Goal: Transaction & Acquisition: Obtain resource

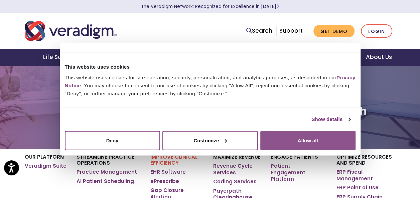
click at [271, 142] on button "Allow all" at bounding box center [307, 140] width 95 height 19
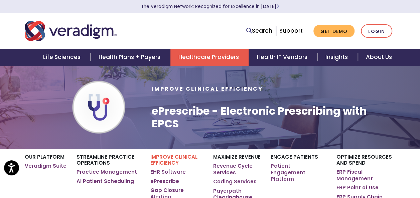
click at [271, 142] on body "For screen-reader mode - click the first button of the website Accessibility Sc…" at bounding box center [210, 164] width 420 height 198
click at [370, 31] on link "Login" at bounding box center [376, 31] width 31 height 14
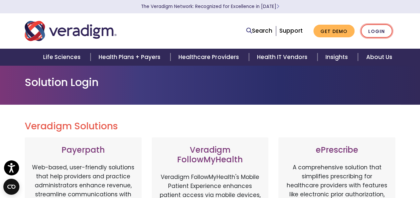
click at [374, 33] on link "Login" at bounding box center [376, 31] width 31 height 14
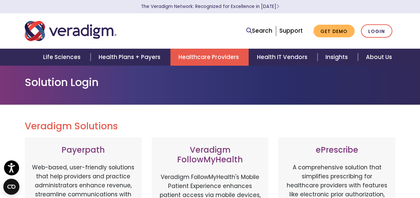
click at [228, 58] on link "Healthcare Providers" at bounding box center [209, 57] width 78 height 17
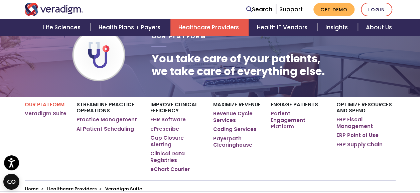
scroll to position [67, 0]
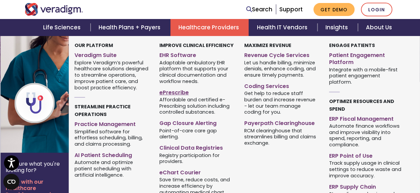
click at [169, 89] on link "ePrescribe" at bounding box center [196, 92] width 75 height 10
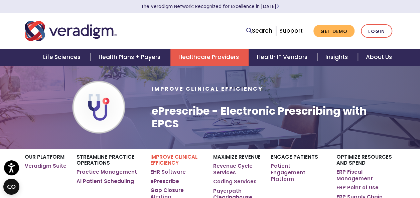
drag, startPoint x: 0, startPoint y: 0, endPoint x: 169, endPoint y: 89, distance: 191.0
click at [169, 89] on span "Improve Clinical Efficiency" at bounding box center [206, 89] width 111 height 8
click at [360, 19] on nav "Search Support Get Demo Login" at bounding box center [210, 30] width 420 height 35
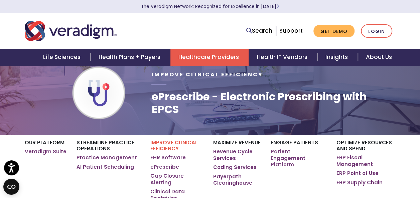
scroll to position [12, 0]
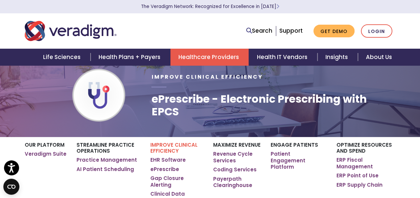
click at [183, 103] on h1 "ePrescribe - Electronic Prescribing with EPCS" at bounding box center [273, 106] width 244 height 26
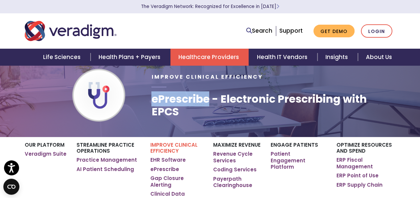
click at [183, 103] on h1 "ePrescribe - Electronic Prescribing with EPCS" at bounding box center [273, 106] width 244 height 26
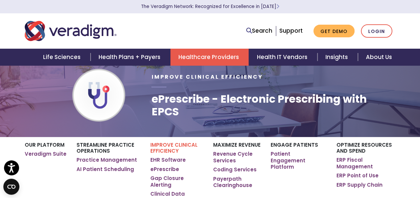
drag, startPoint x: 183, startPoint y: 103, endPoint x: 220, endPoint y: 110, distance: 37.8
click at [220, 110] on h1 "ePrescribe - Electronic Prescribing with EPCS" at bounding box center [273, 106] width 244 height 26
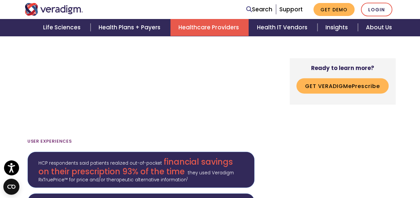
scroll to position [851, 0]
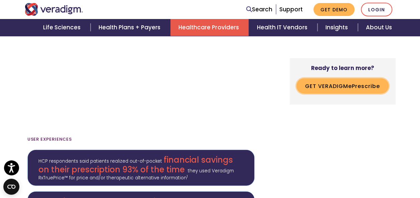
click at [318, 87] on button "Get Veradigm e P rescribe" at bounding box center [342, 85] width 92 height 15
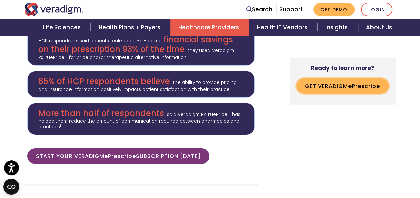
click at [318, 87] on button "Get Veradigm e P rescribe" at bounding box center [342, 85] width 92 height 15
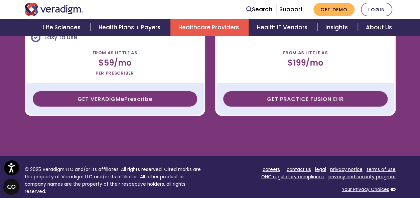
scroll to position [2042, 0]
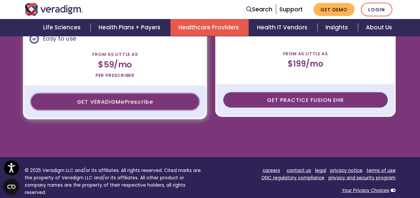
click at [136, 98] on span "rescribe" at bounding box center [140, 102] width 25 height 8
